Goal: Use online tool/utility: Utilize a website feature to perform a specific function

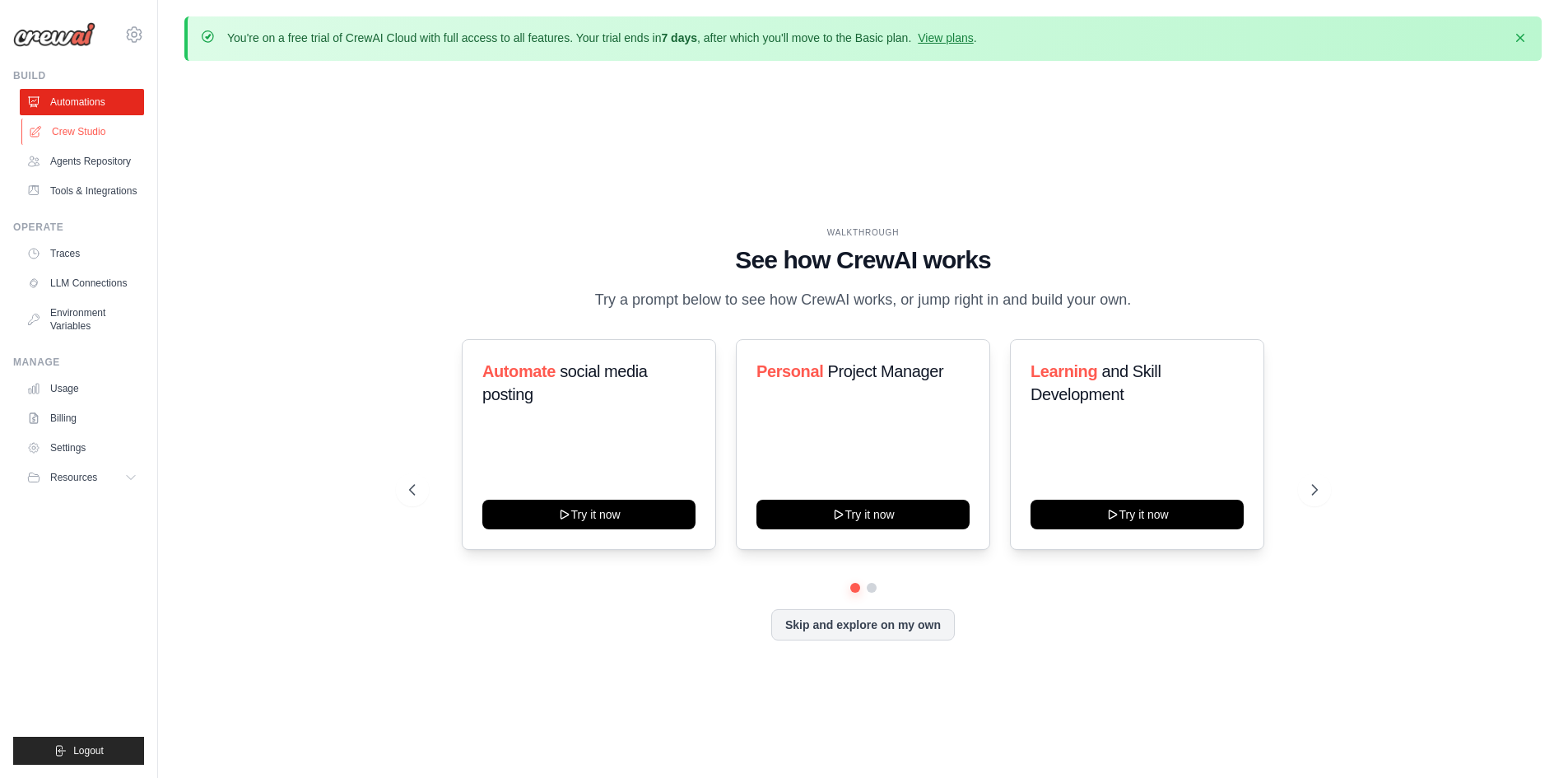
click at [71, 130] on link "Crew Studio" at bounding box center [84, 132] width 125 height 27
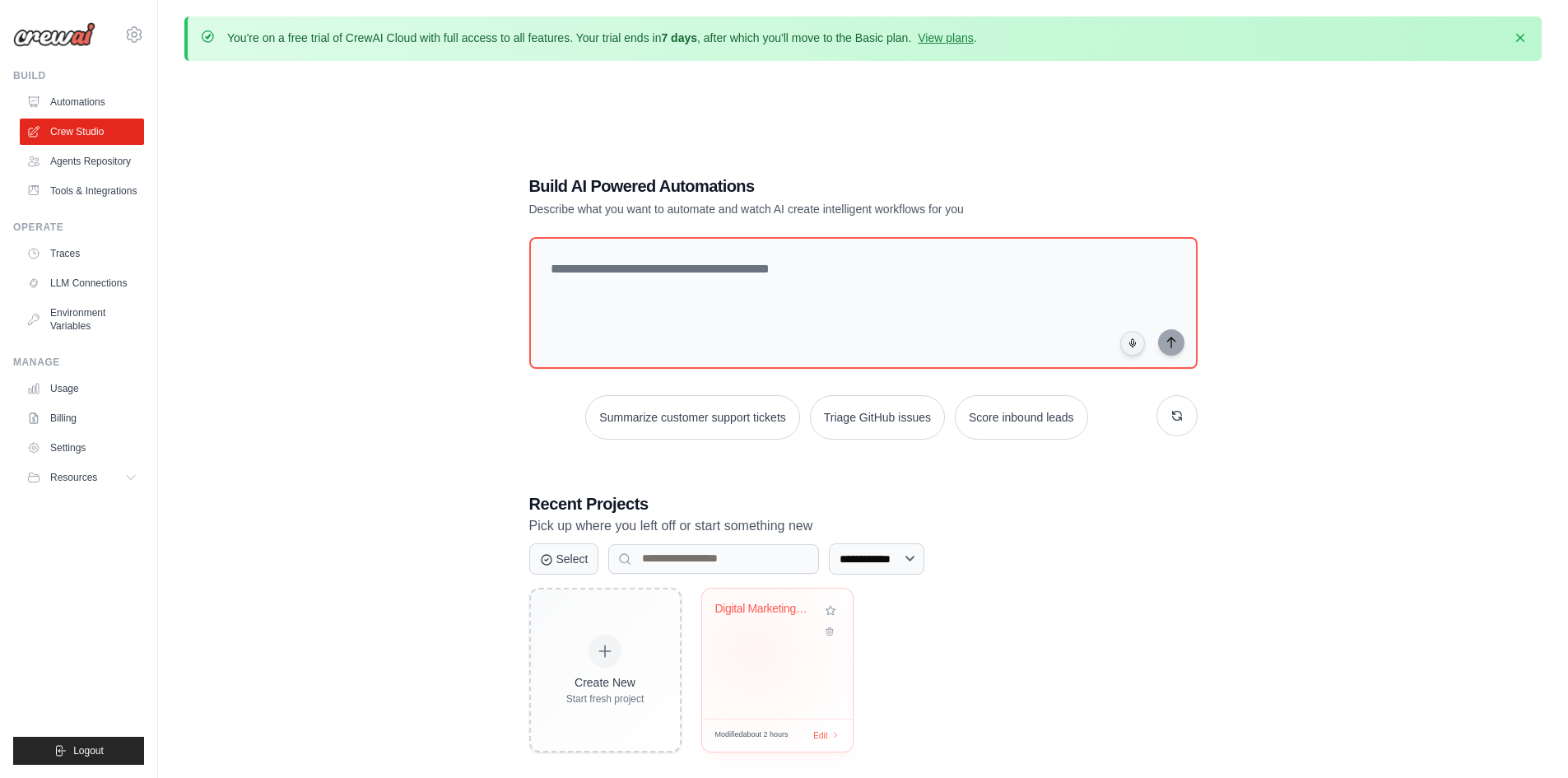
click at [753, 650] on div "Digital Marketing Social Media Post..." at bounding box center [777, 653] width 150 height 130
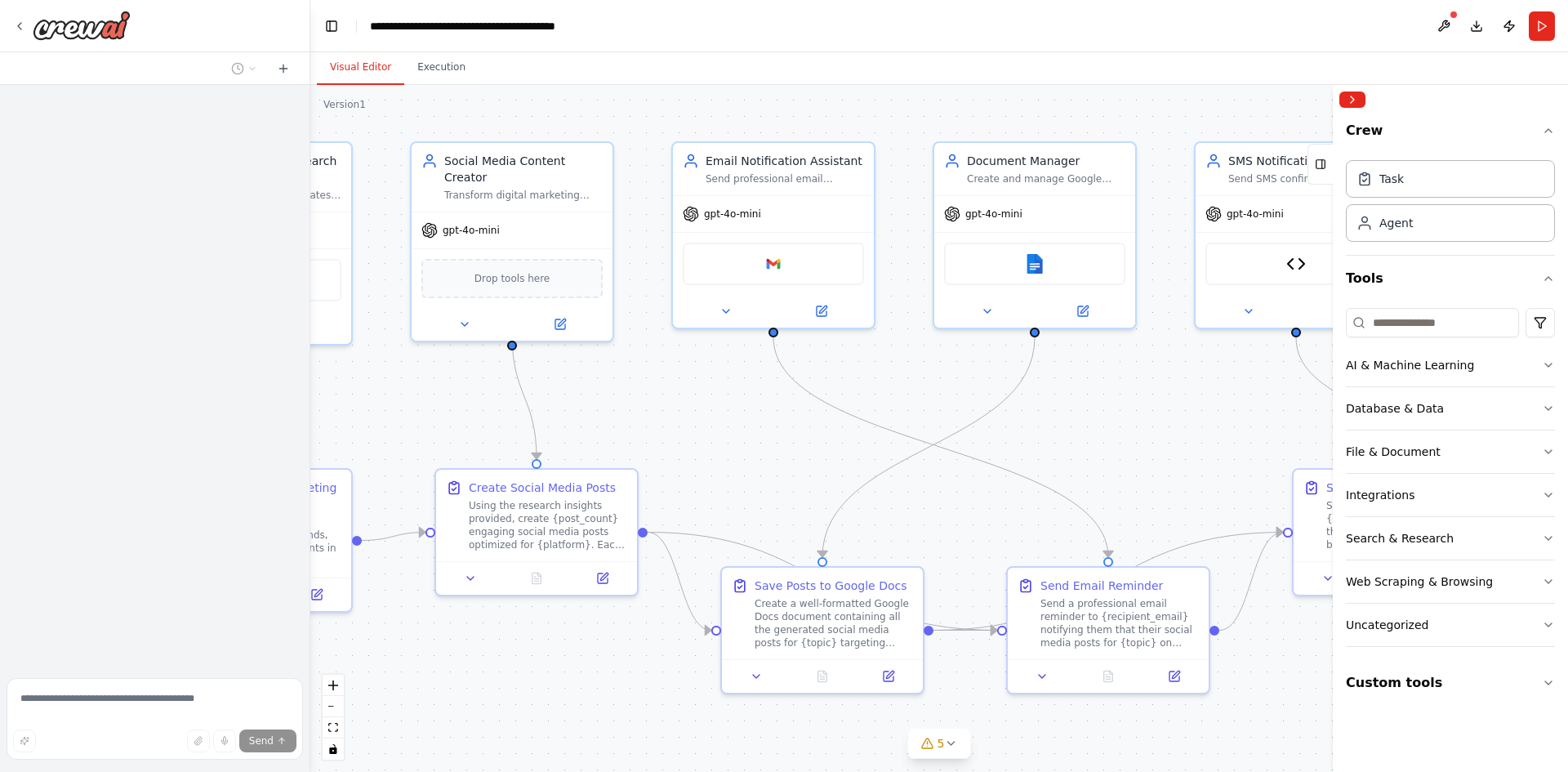
drag, startPoint x: 1224, startPoint y: 456, endPoint x: 735, endPoint y: 431, distance: 489.6
click at [735, 431] on div ".deletable-edge-delete-btn { width: 20px; height: 20px; border: 0px solid #ffff…" at bounding box center [939, 428] width 1258 height 687
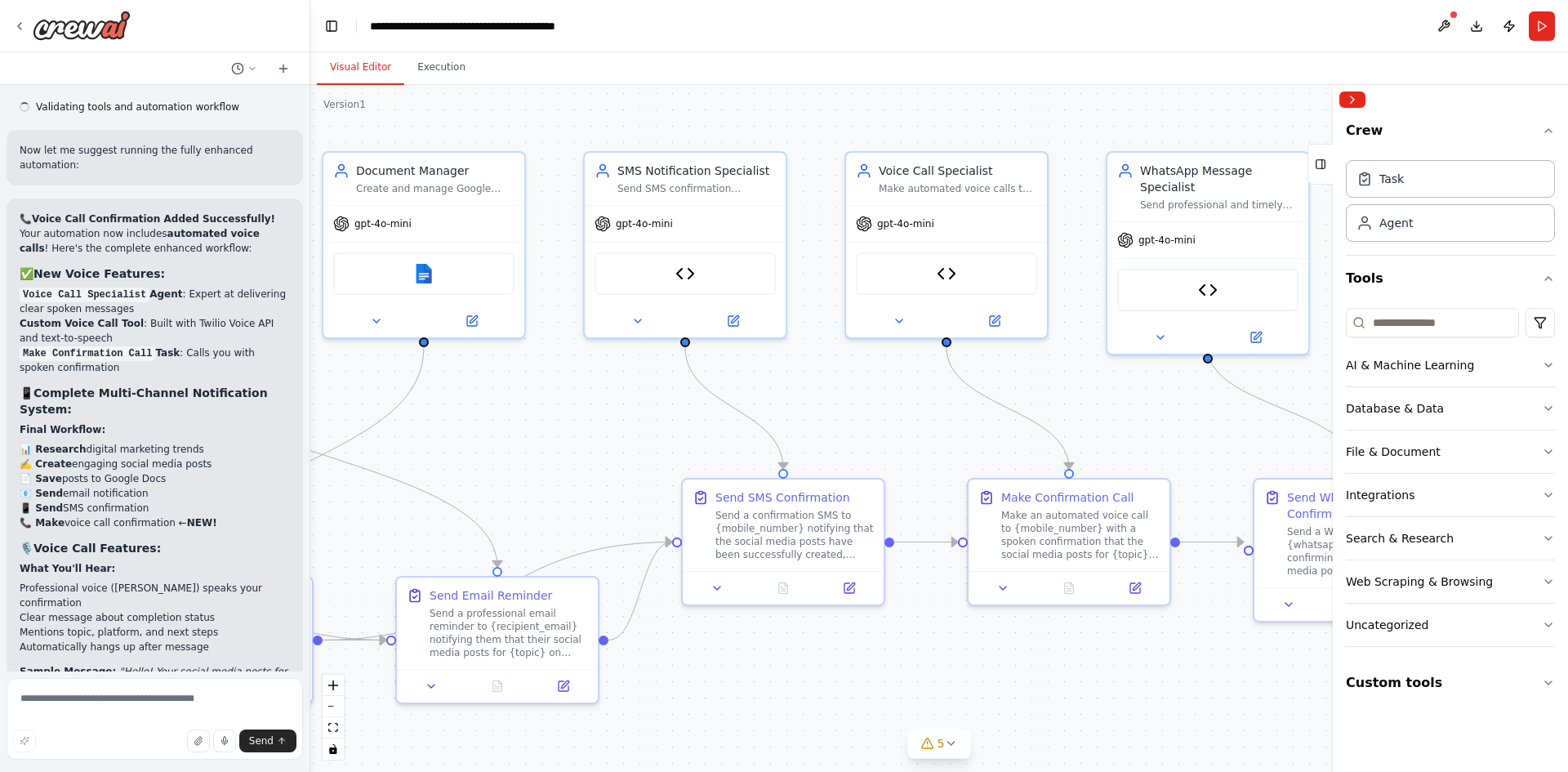
drag, startPoint x: 1185, startPoint y: 420, endPoint x: 574, endPoint y: 430, distance: 611.1
click at [574, 430] on div ".deletable-edge-delete-btn { width: 20px; height: 20px; border: 0px solid #ffff…" at bounding box center [939, 428] width 1258 height 687
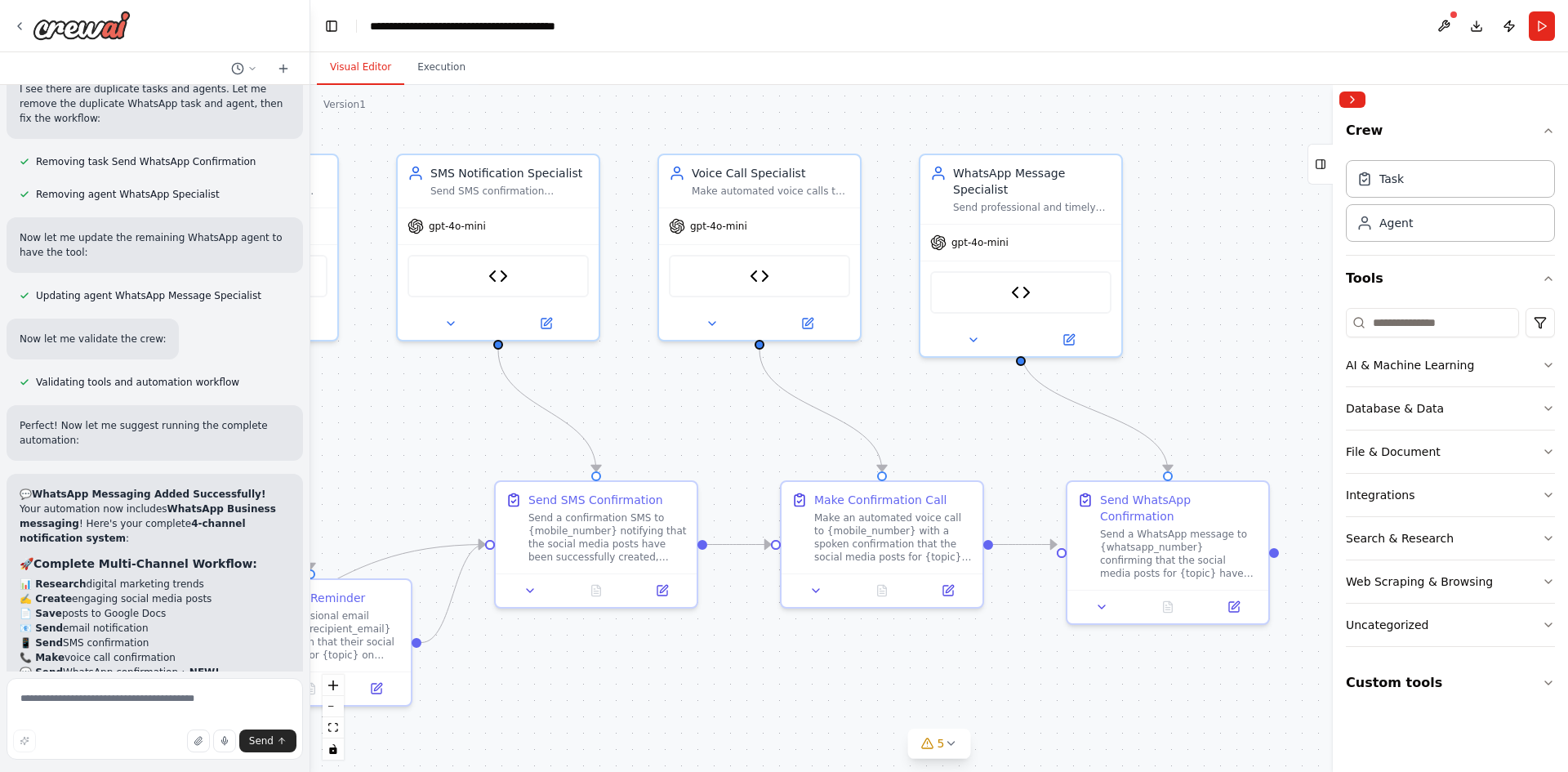
scroll to position [14495, 0]
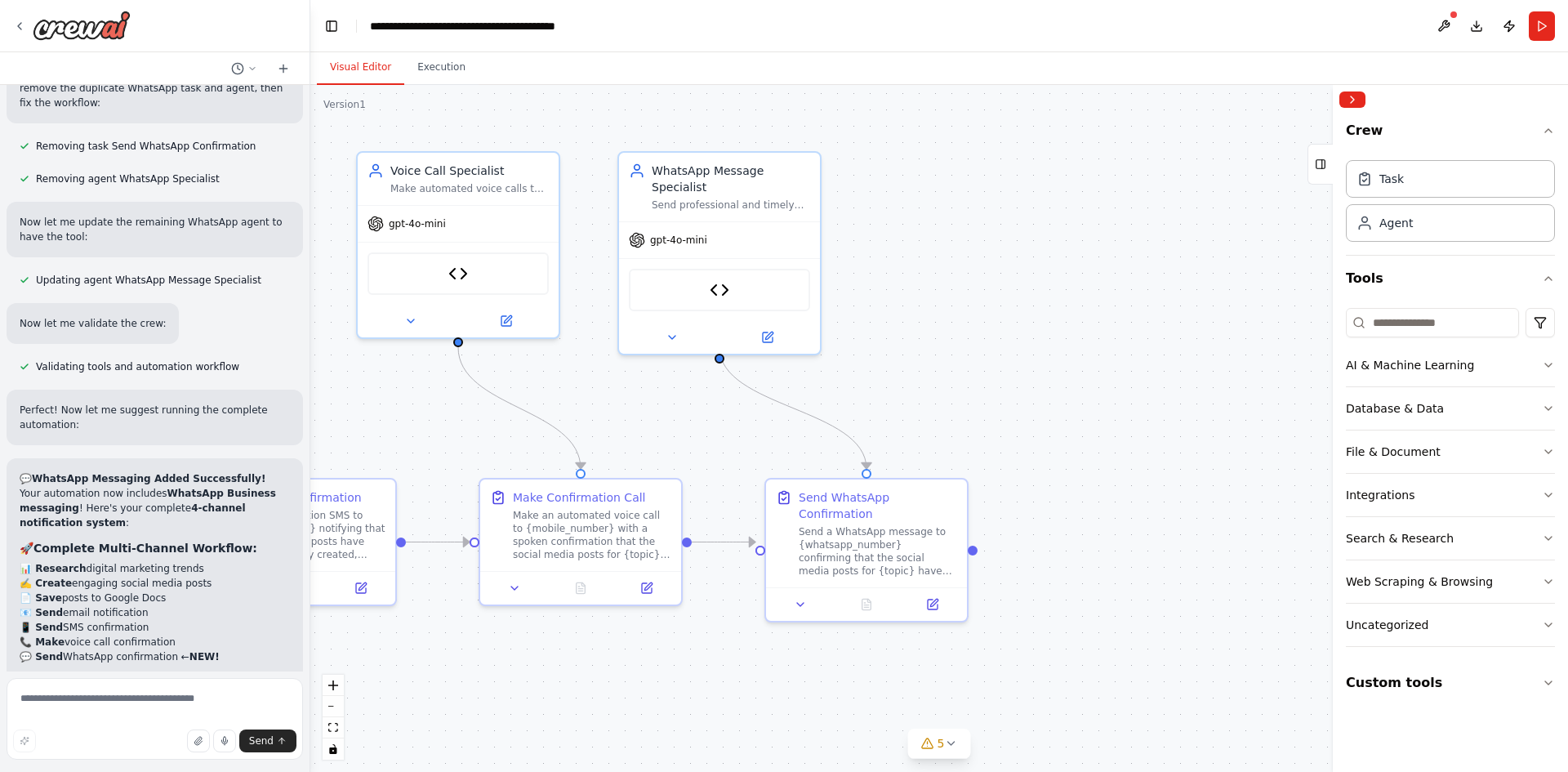
drag, startPoint x: 1164, startPoint y: 402, endPoint x: 675, endPoint y: 402, distance: 489.0
click at [675, 402] on div ".deletable-edge-delete-btn { width: 20px; height: 20px; border: 0px solid #ffff…" at bounding box center [939, 428] width 1258 height 687
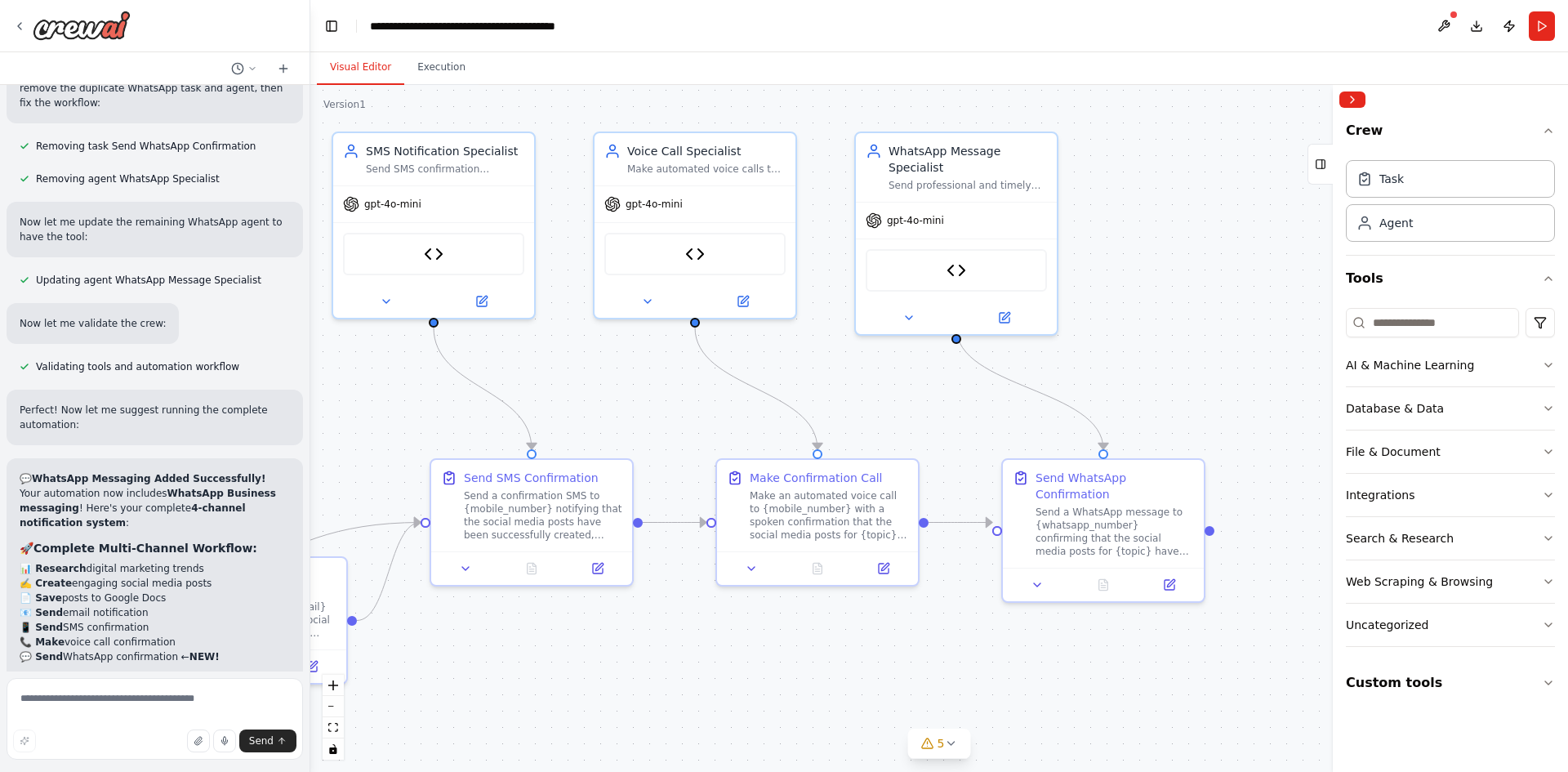
drag, startPoint x: 1182, startPoint y: 392, endPoint x: 1307, endPoint y: 375, distance: 126.2
click at [1307, 375] on div ".deletable-edge-delete-btn { width: 20px; height: 20px; border: 0px solid #ffff…" at bounding box center [939, 428] width 1258 height 687
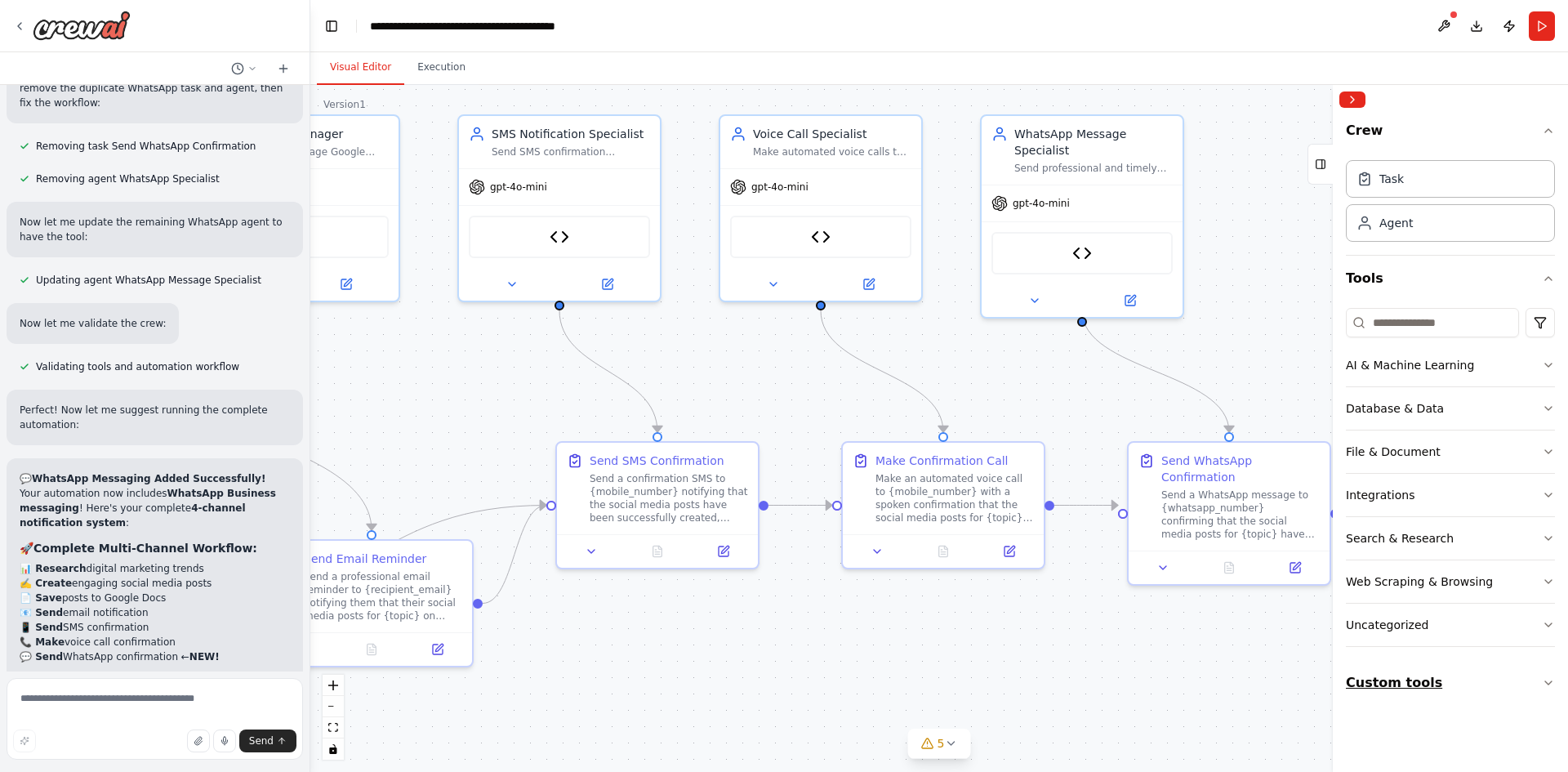
click at [1444, 683] on button "Custom tools" at bounding box center [1450, 683] width 209 height 46
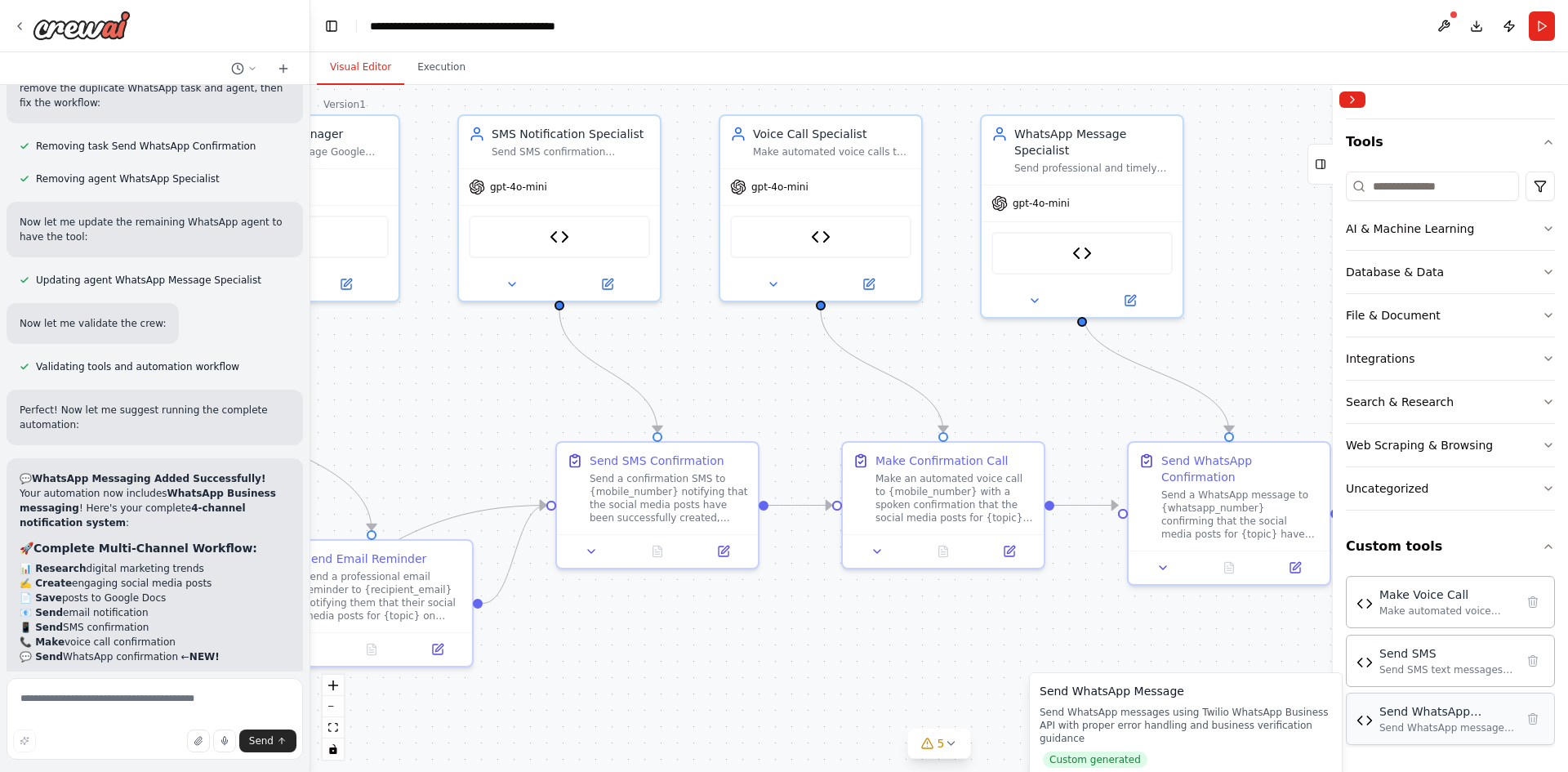
click at [1436, 731] on div "Send WhatsApp messages using Twilio WhatsApp Business API with proper error han…" at bounding box center [1447, 728] width 136 height 13
click at [1365, 723] on img at bounding box center [1365, 721] width 16 height 16
click at [1371, 720] on img at bounding box center [1365, 721] width 16 height 16
click at [1383, 665] on div "Send SMS text messages to a phone number using Twilio REST API" at bounding box center [1447, 669] width 136 height 13
click at [1421, 713] on div "Send WhatsApp Message" at bounding box center [1447, 712] width 136 height 16
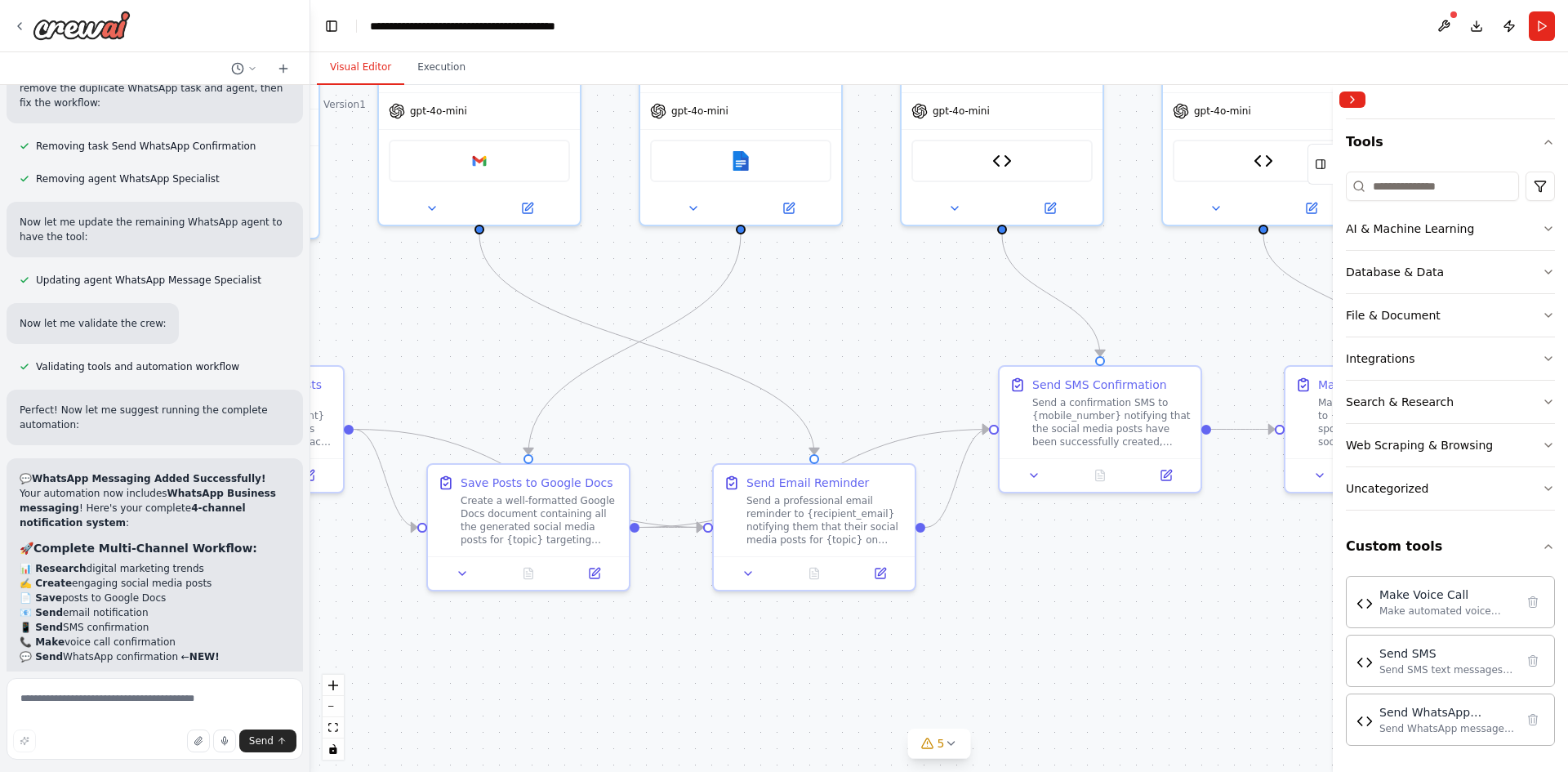
drag, startPoint x: 653, startPoint y: 693, endPoint x: 1097, endPoint y: 616, distance: 450.6
click at [1097, 616] on div ".deletable-edge-delete-btn { width: 20px; height: 20px; border: 0px solid #ffff…" at bounding box center [939, 428] width 1258 height 687
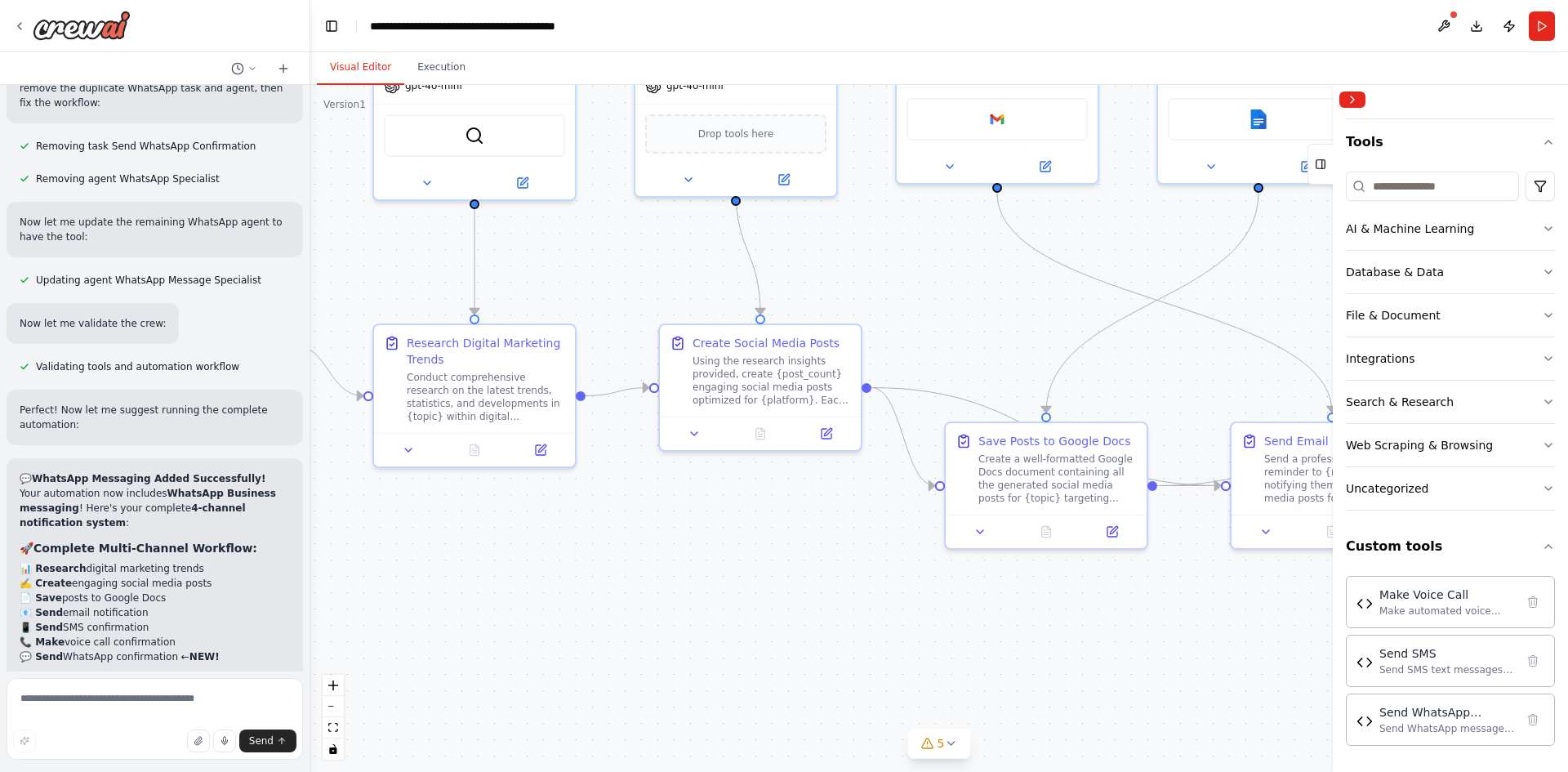
drag, startPoint x: 854, startPoint y: 662, endPoint x: 1113, endPoint y: 660, distance: 259.0
click at [1113, 660] on div ".deletable-edge-delete-btn { width: 20px; height: 20px; border: 0px solid #ffff…" at bounding box center [939, 428] width 1258 height 687
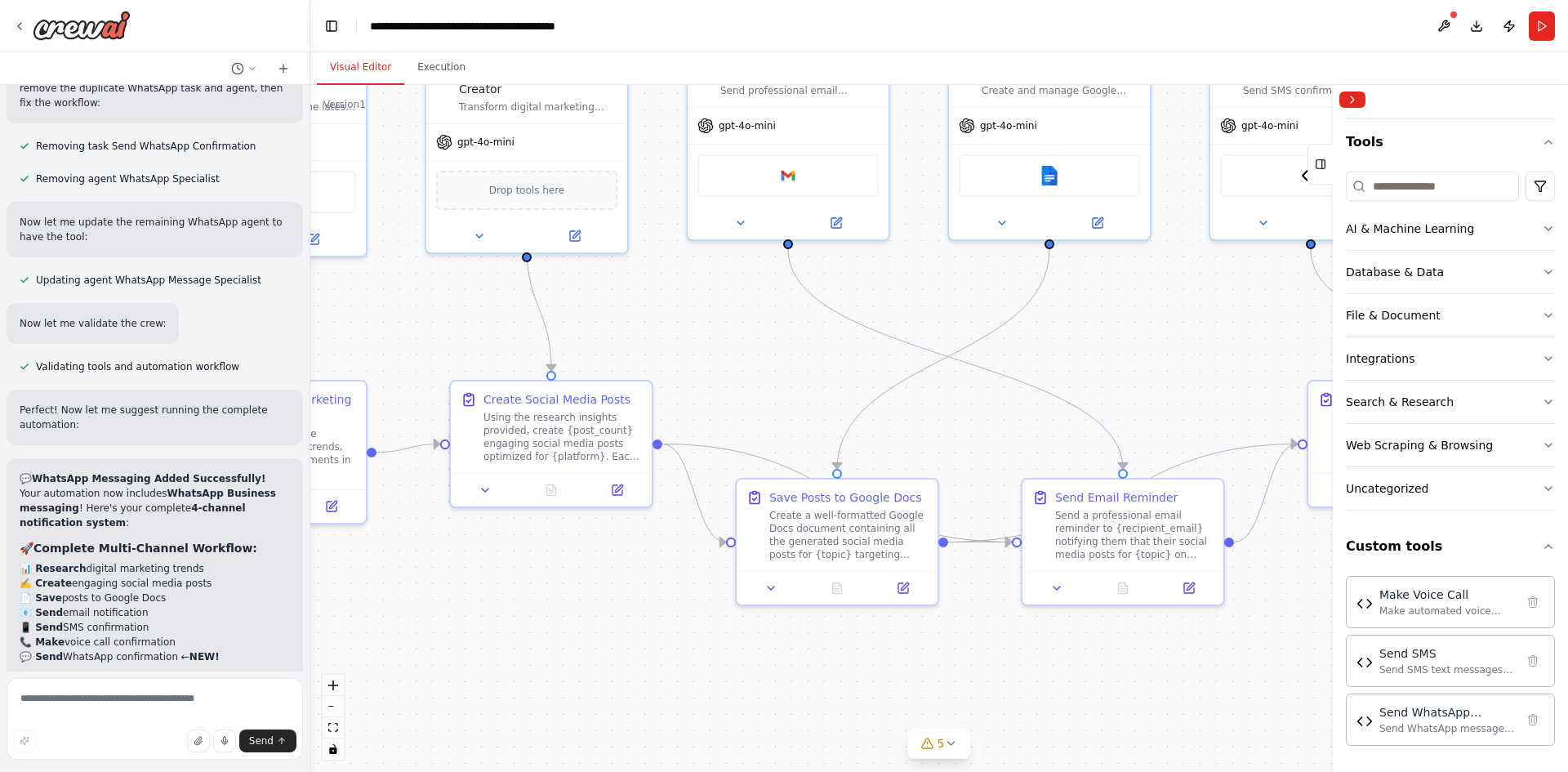
drag, startPoint x: 558, startPoint y: 616, endPoint x: 278, endPoint y: 669, distance: 285.0
click at [278, 669] on div "I want to build an AI agent to create social media post on digital marketing ▶ …" at bounding box center [784, 386] width 1568 height 772
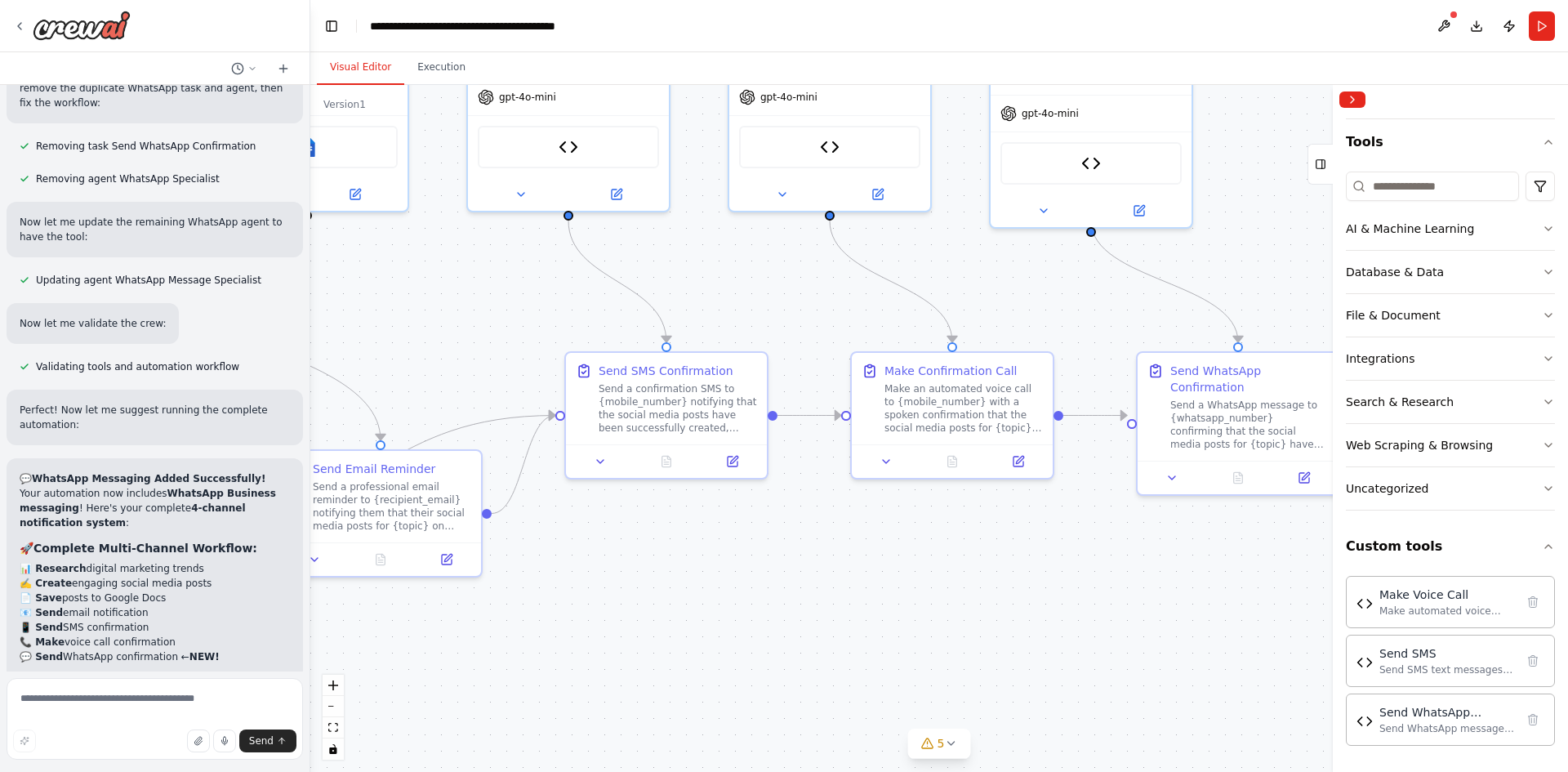
drag, startPoint x: 1128, startPoint y: 679, endPoint x: 386, endPoint y: 650, distance: 742.6
click at [386, 650] on div ".deletable-edge-delete-btn { width: 20px; height: 20px; border: 0px solid #ffff…" at bounding box center [939, 428] width 1258 height 687
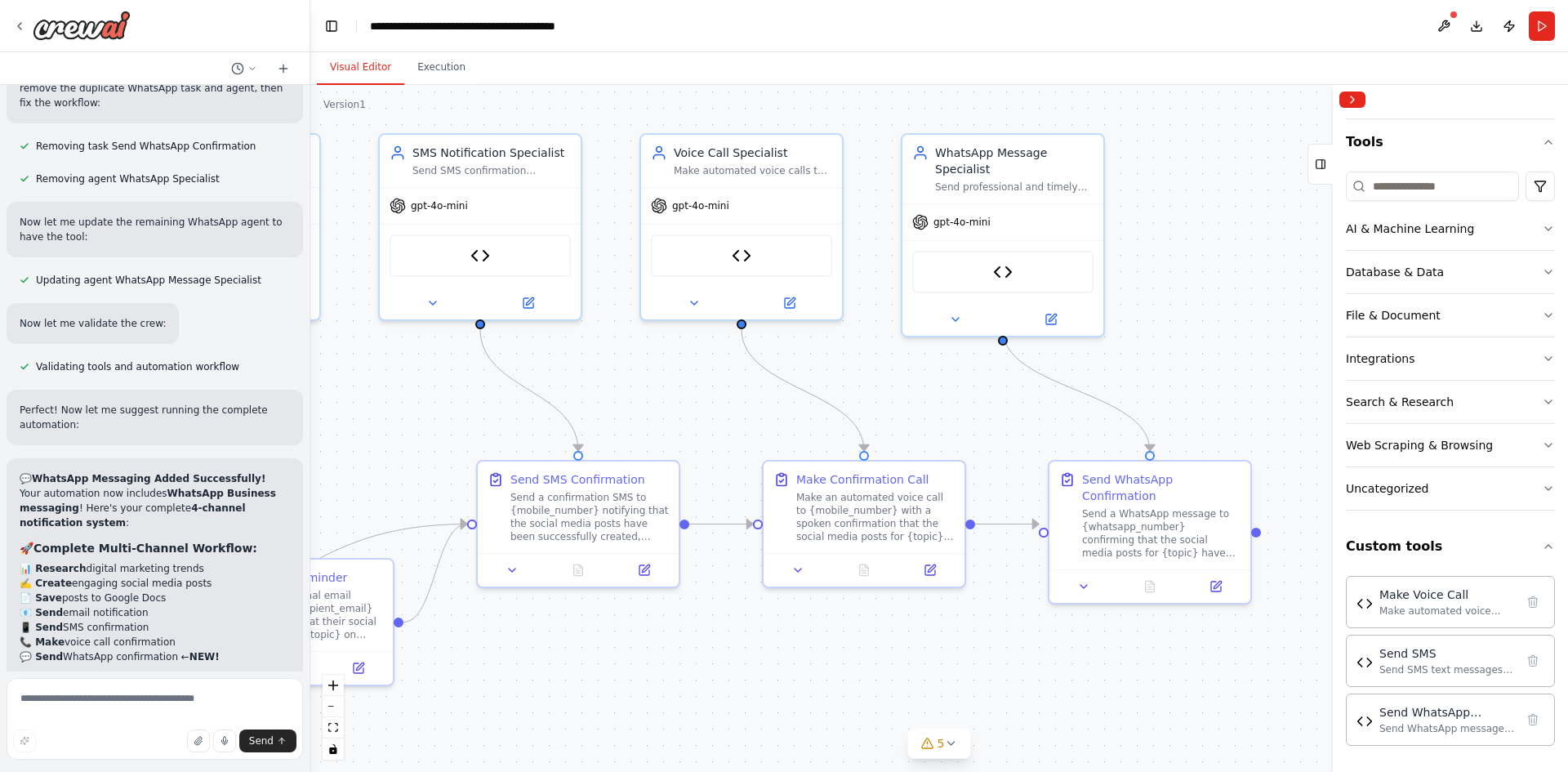
drag, startPoint x: 1047, startPoint y: 578, endPoint x: 959, endPoint y: 686, distance: 139.3
click at [959, 686] on div ".deletable-edge-delete-btn { width: 20px; height: 20px; border: 0px solid #ffff…" at bounding box center [939, 428] width 1258 height 687
click at [106, 702] on textarea at bounding box center [155, 718] width 296 height 82
